Goal: Task Accomplishment & Management: Manage account settings

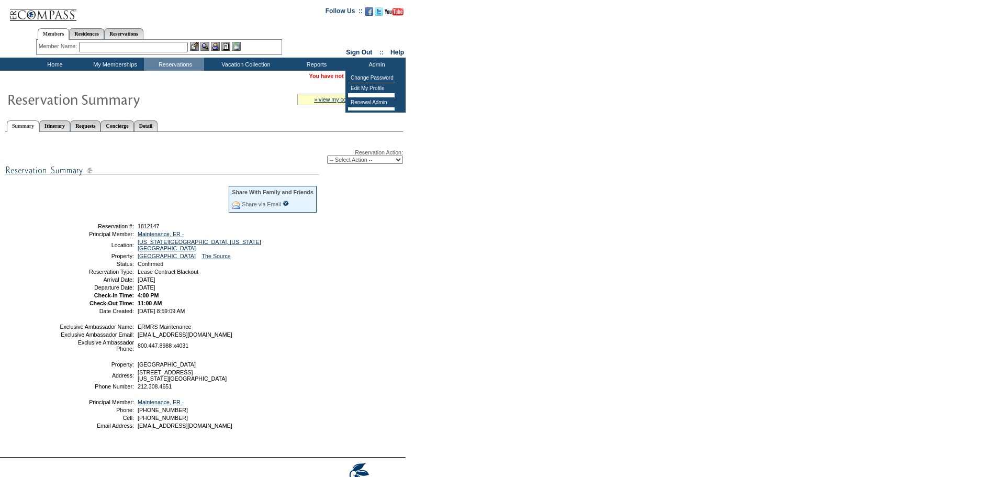
click at [376, 158] on select "-- Select Action -- Modify Reservation Dates Modify Reservation Cost Modify Occ…" at bounding box center [365, 159] width 76 height 8
select select "ChangeDates"
click at [327, 157] on select "-- Select Action -- Modify Reservation Dates Modify Reservation Cost Modify Occ…" at bounding box center [365, 159] width 76 height 8
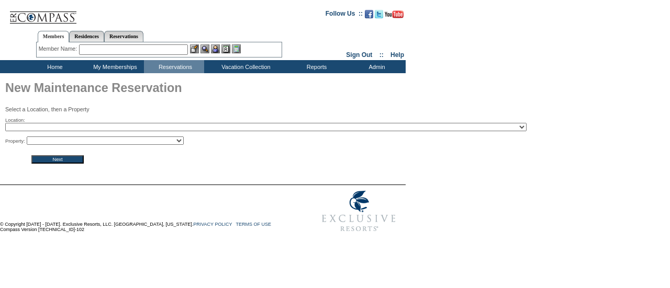
click at [499, 127] on form "Follow Us ::" at bounding box center [333, 120] width 666 height 235
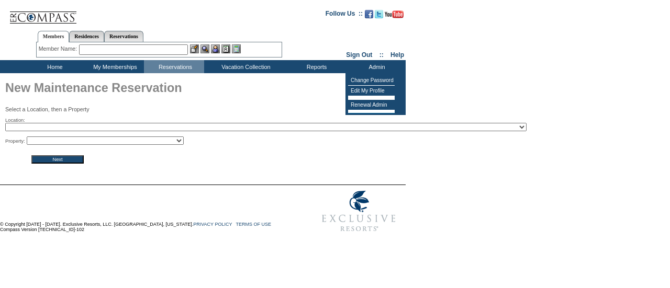
click at [346, 58] on link "Sign Out" at bounding box center [359, 54] width 26 height 7
